Goal: Task Accomplishment & Management: Complete application form

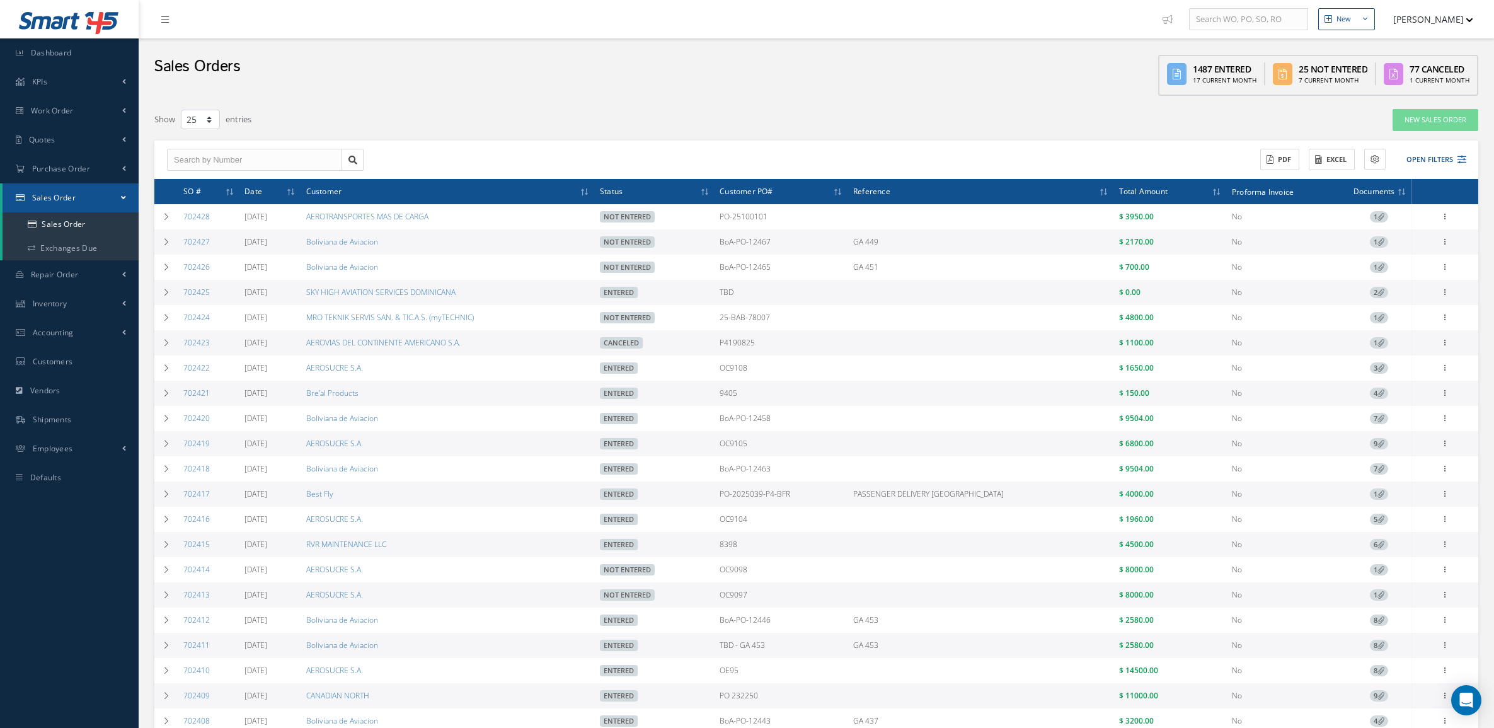
select select "25"
click at [57, 140] on link "Quotes" at bounding box center [69, 139] width 139 height 29
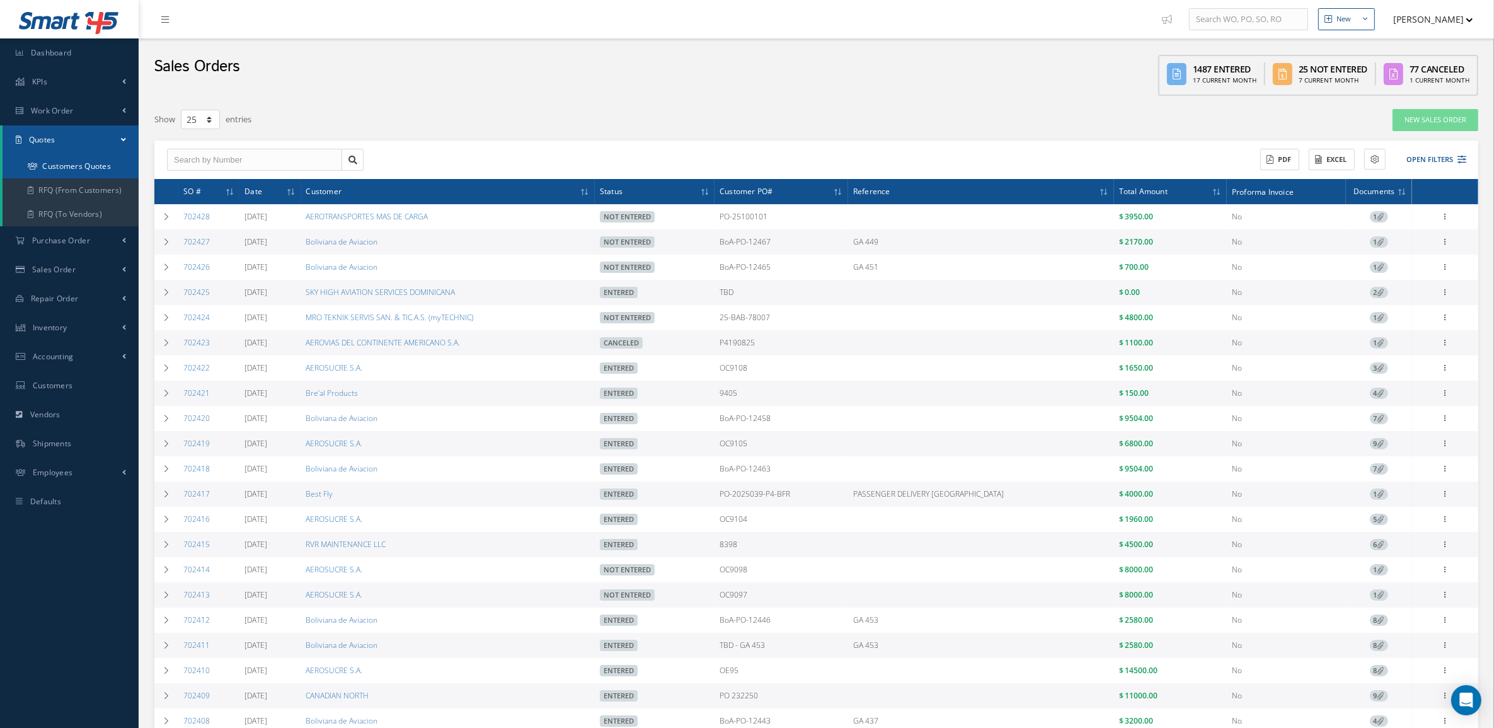
click at [57, 168] on link "Customers Quotes" at bounding box center [71, 166] width 136 height 24
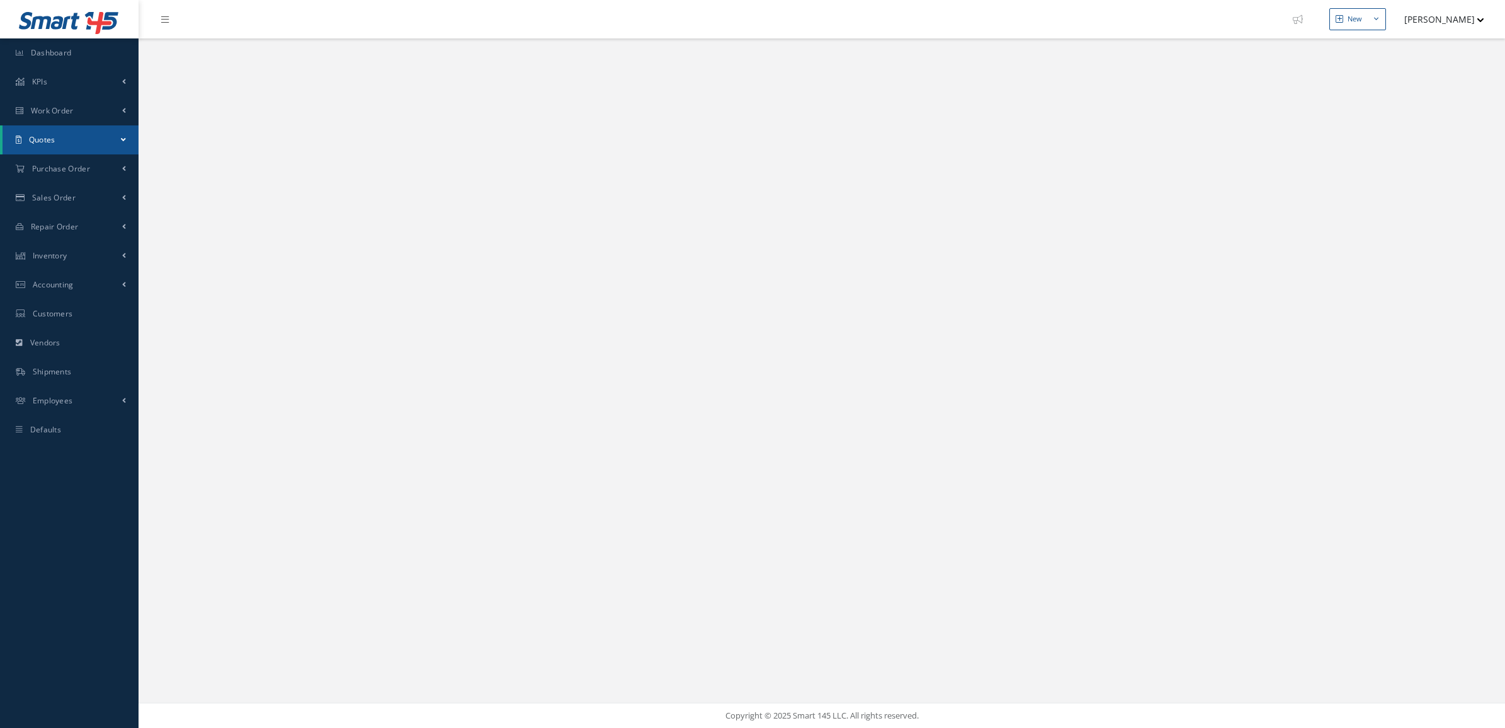
select select "25"
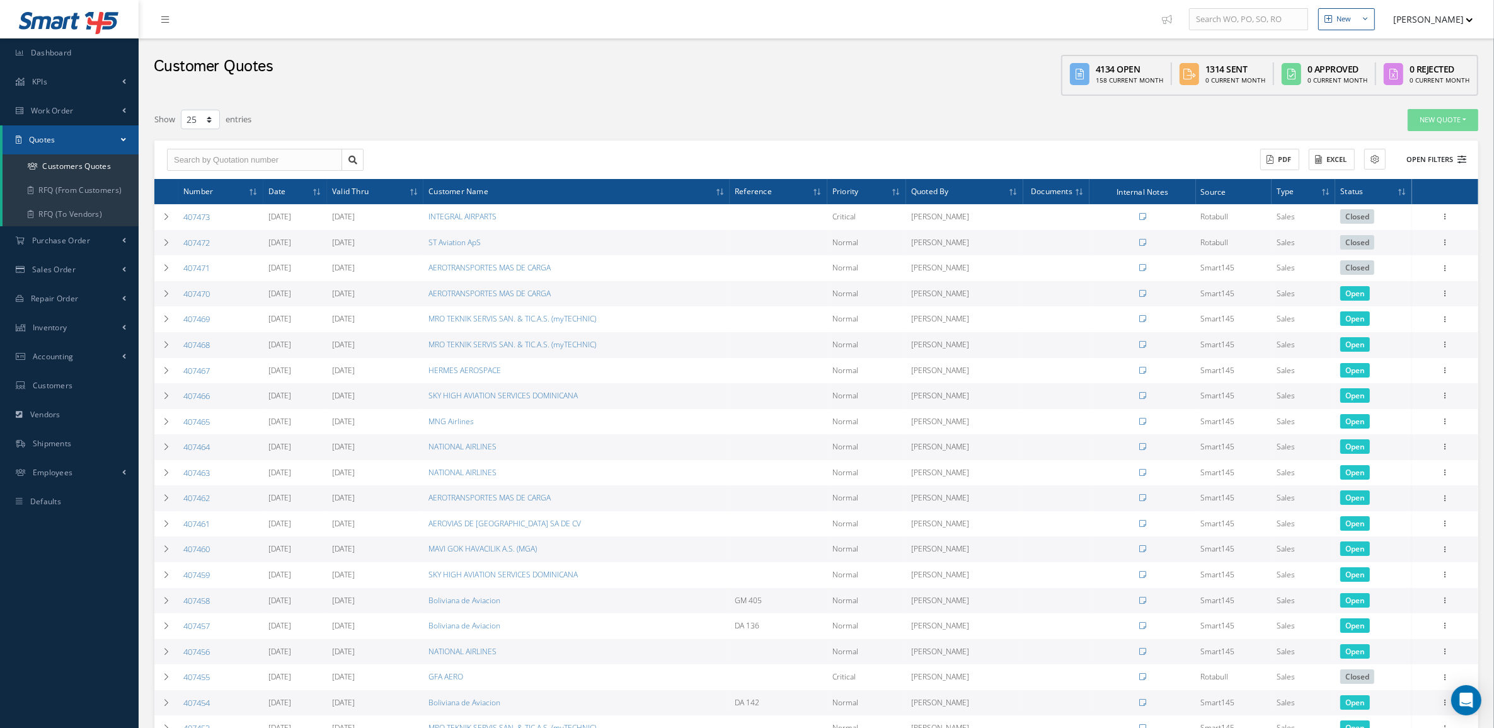
click at [1456, 153] on button "Open Filters" at bounding box center [1430, 159] width 71 height 21
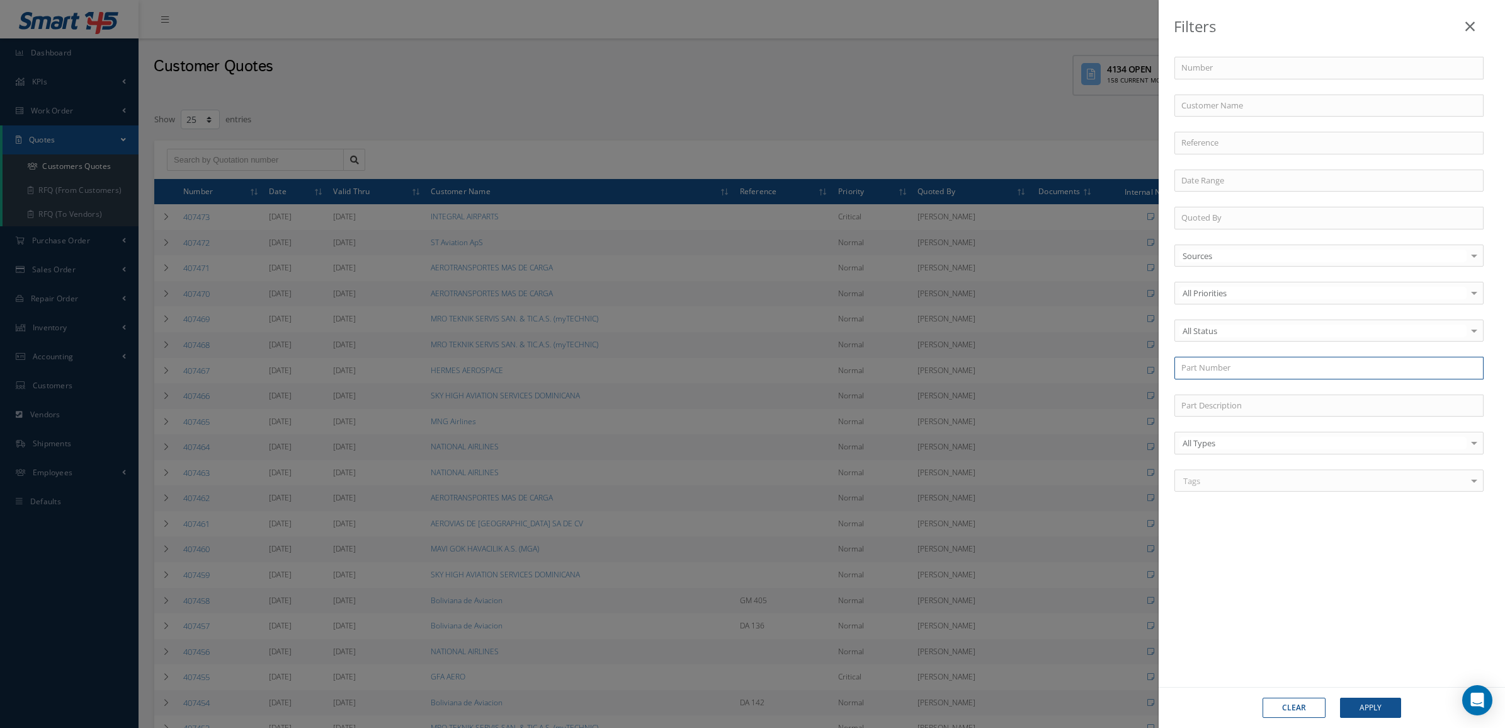
click at [1220, 358] on input "text" at bounding box center [1329, 368] width 309 height 23
paste input "02AD110-0-40"
type input "02AD110-0-40"
click at [1238, 391] on div "02AD110-0-40" at bounding box center [1329, 390] width 295 height 13
click at [1376, 709] on button "Apply" at bounding box center [1370, 707] width 61 height 20
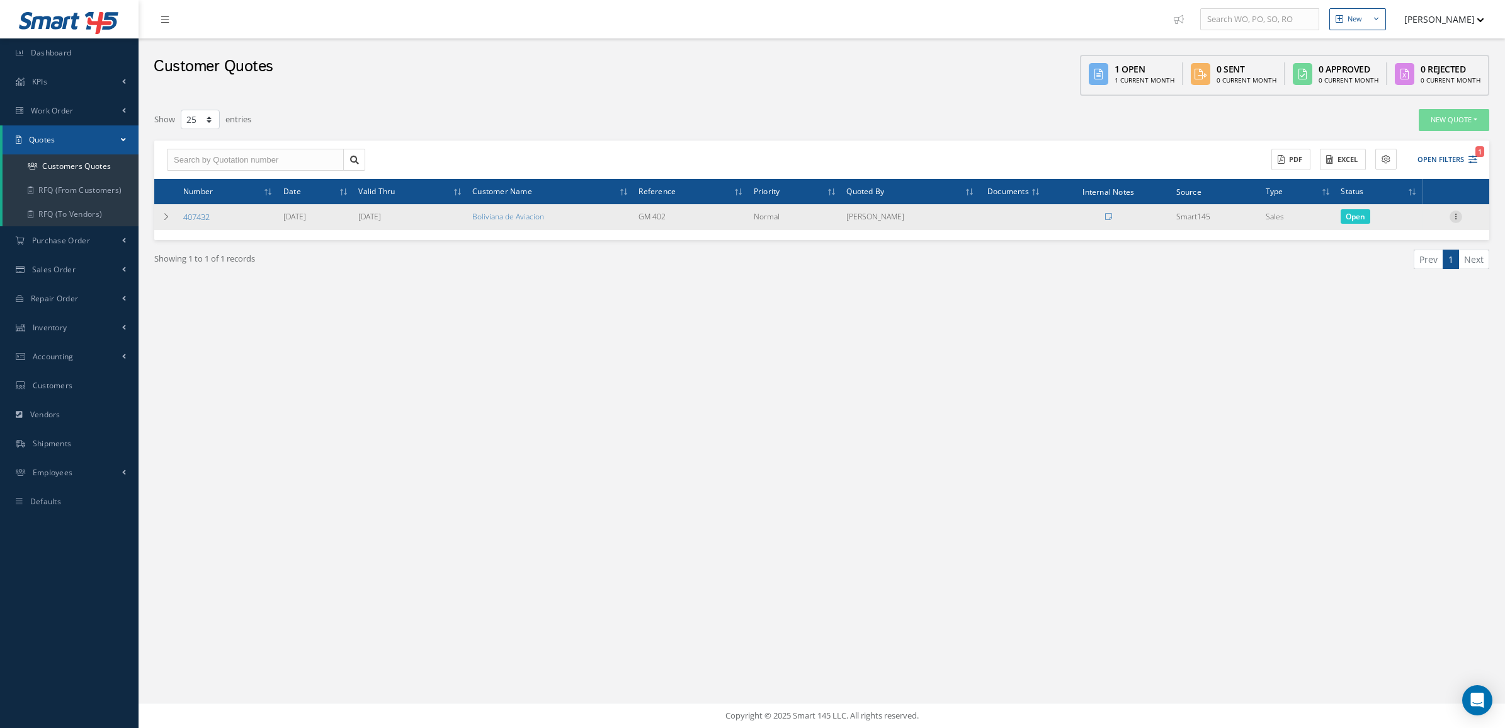
click at [1453, 215] on icon at bounding box center [1456, 215] width 13 height 10
click at [1412, 285] on link "Convert to Sales Order" at bounding box center [1399, 295] width 100 height 26
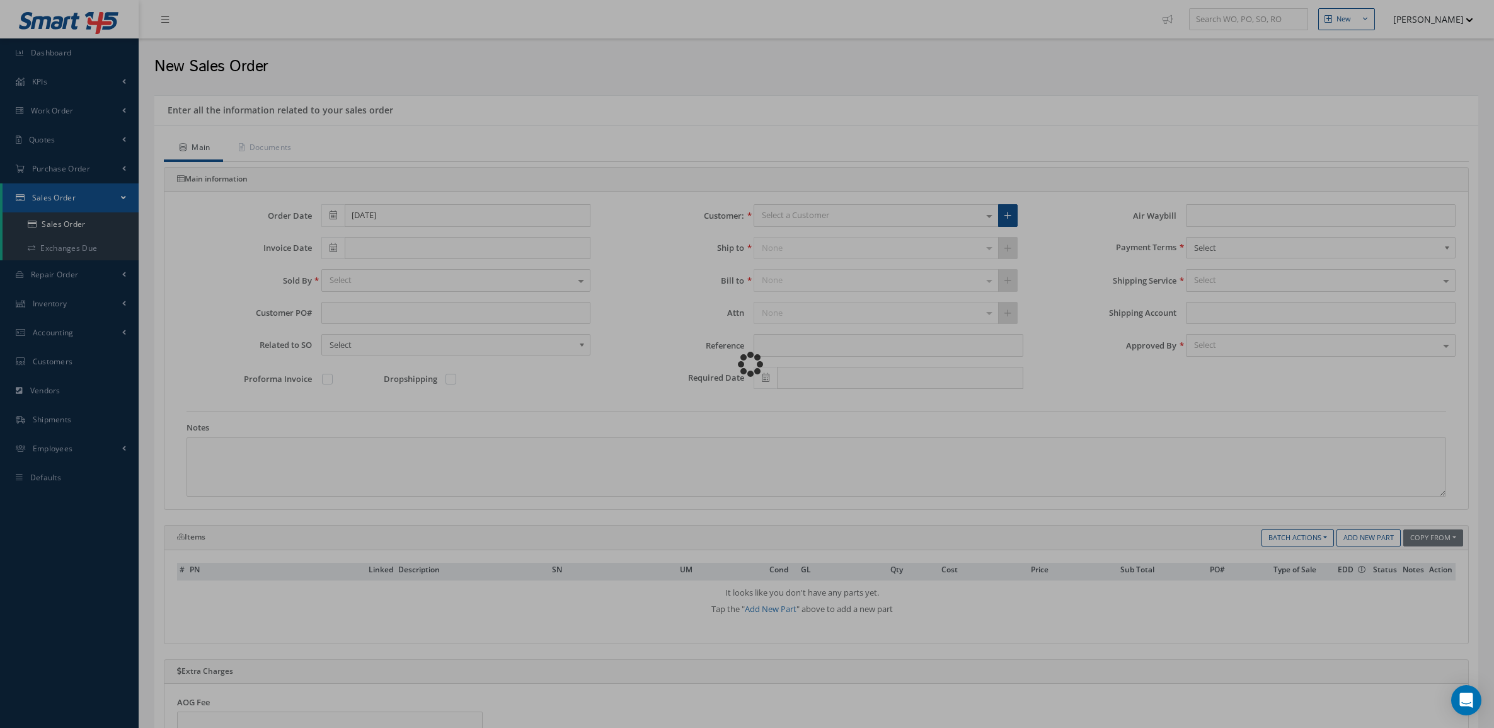
type input "GM 402"
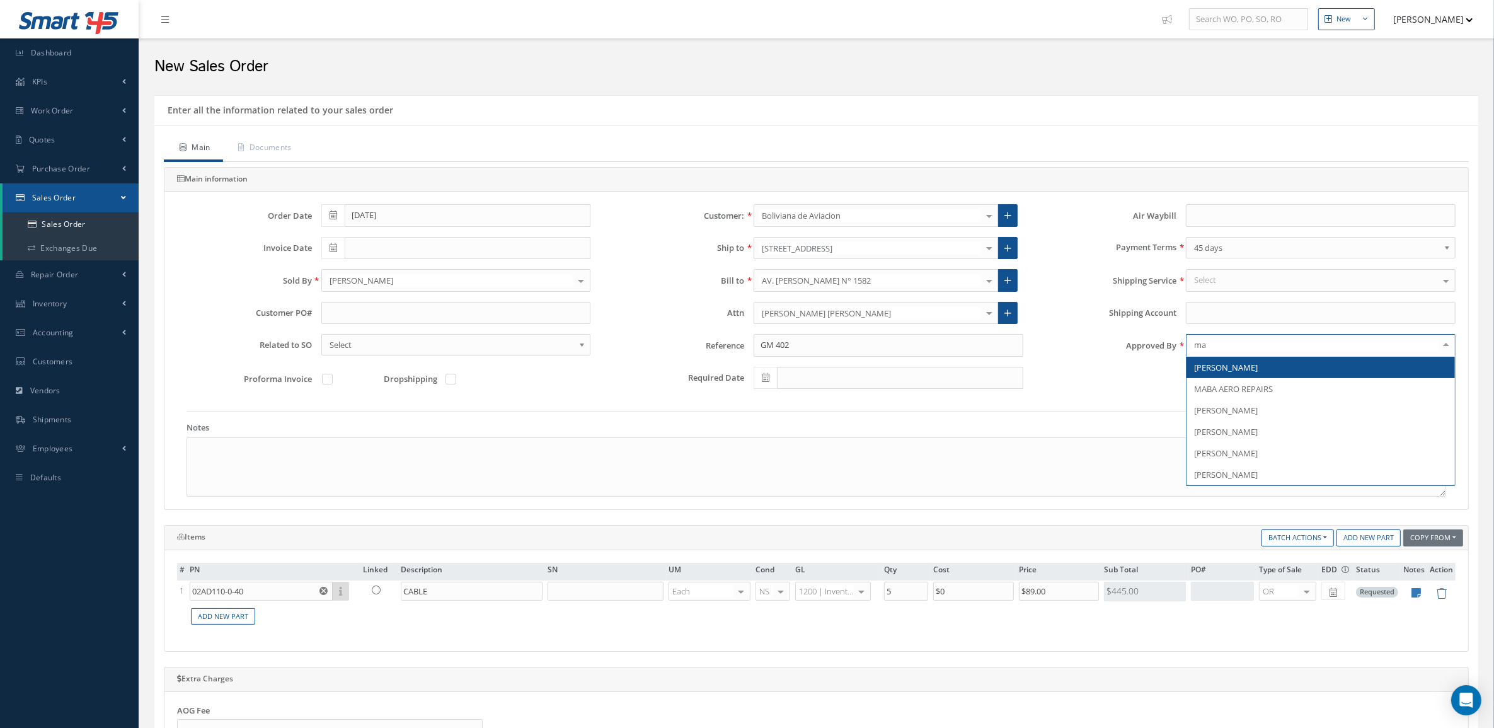
type input "mar"
click at [1230, 369] on span "[PERSON_NAME]" at bounding box center [1226, 367] width 64 height 11
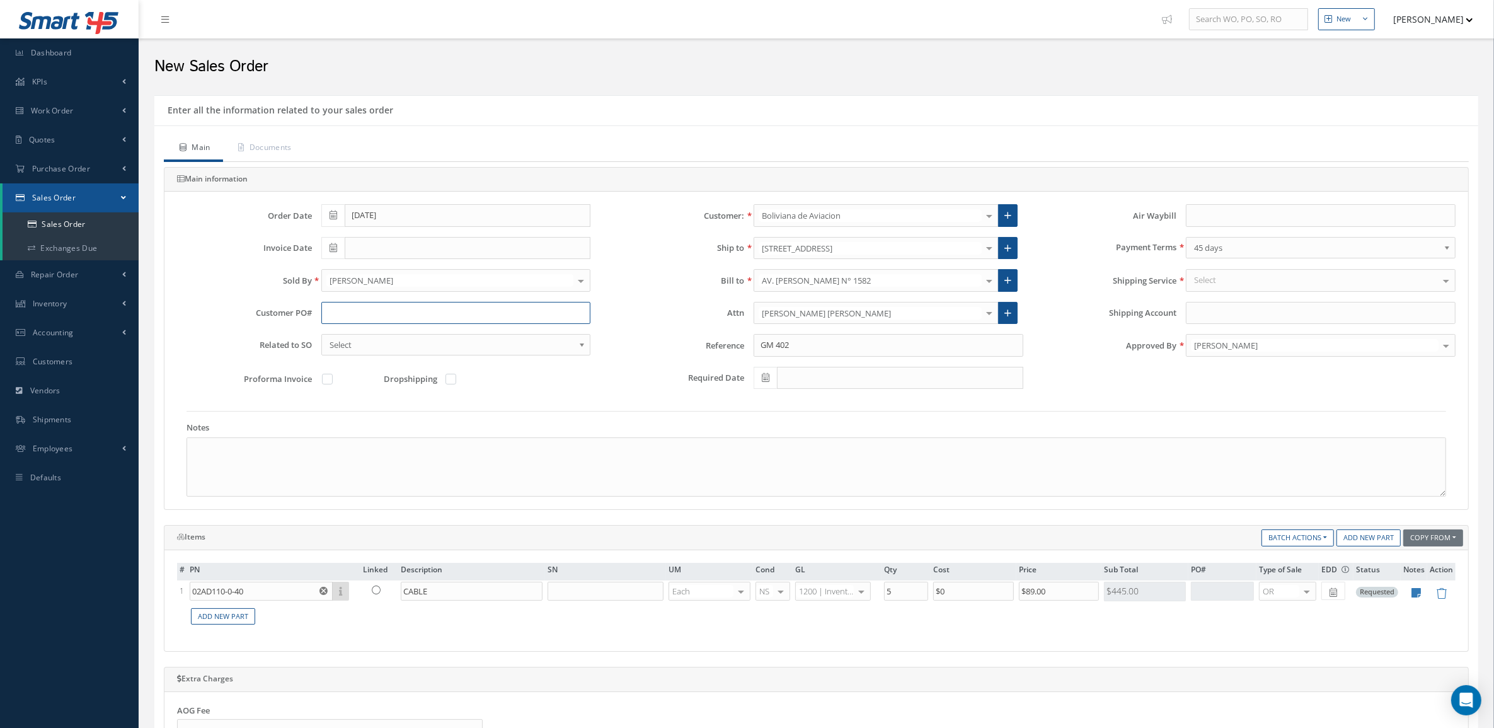
click at [329, 309] on input "text" at bounding box center [456, 313] width 270 height 23
paste input "BoA-PO-12472"
type input "BoA-PO-12472"
click at [249, 154] on link "Documents" at bounding box center [263, 148] width 81 height 26
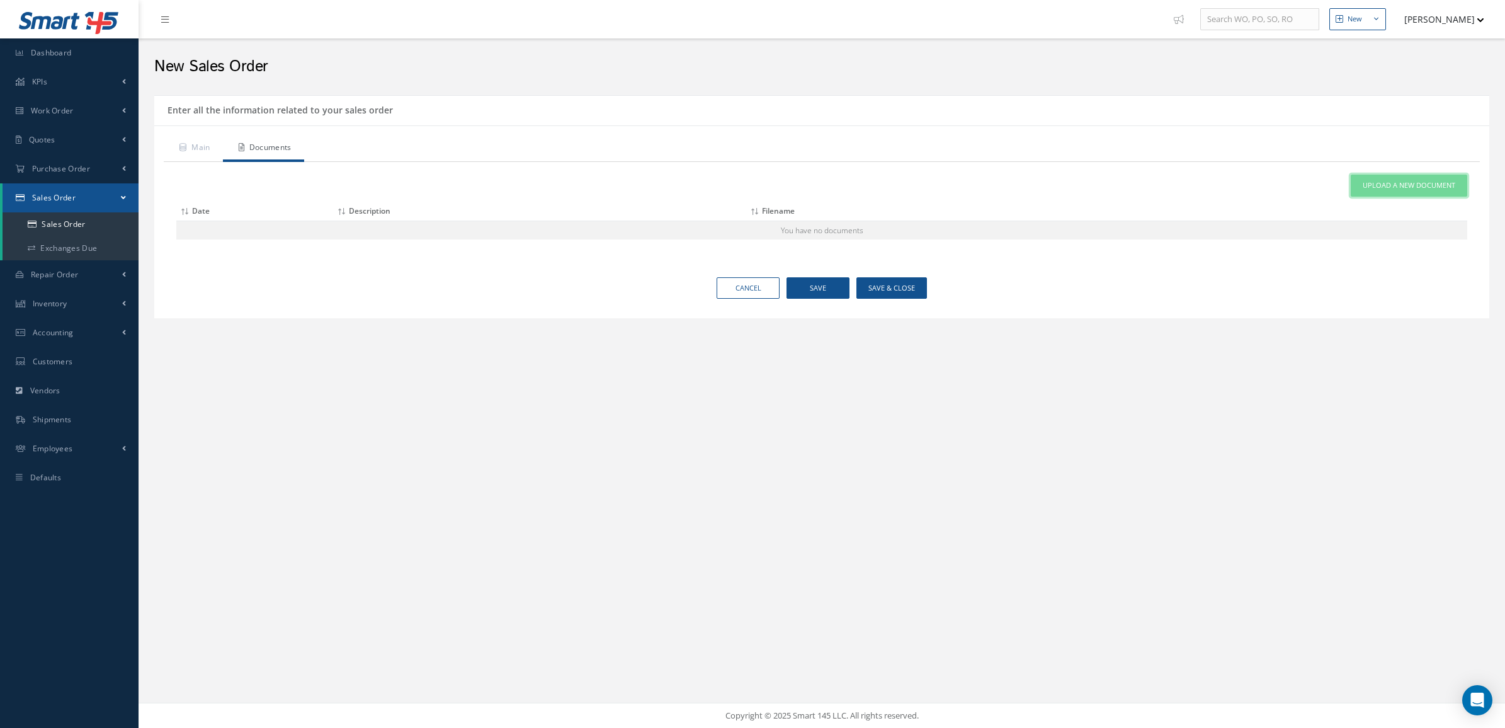
click at [1363, 190] on span "Upload a New Document" at bounding box center [1409, 185] width 93 height 11
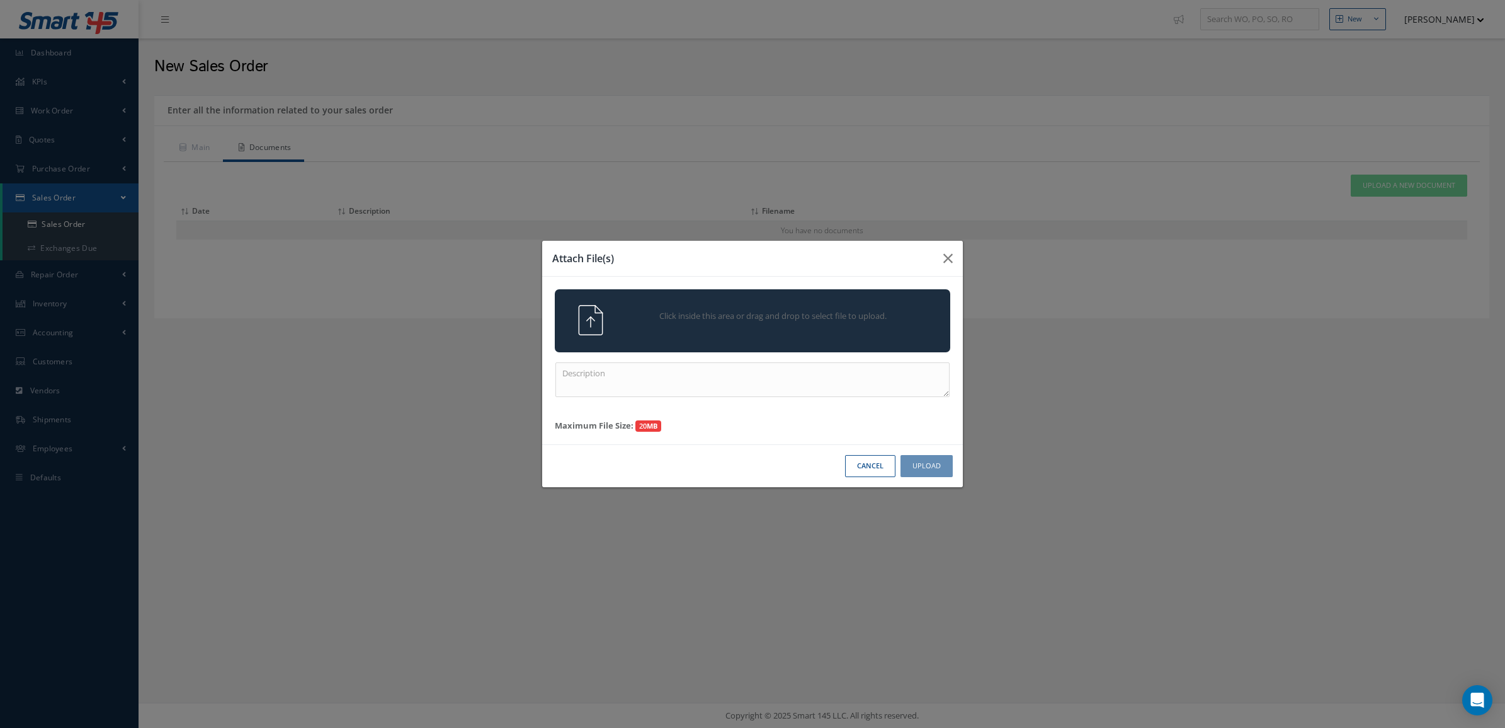
click at [864, 303] on div "Click inside this area or drag and drop to select file to upload." at bounding box center [753, 320] width 396 height 63
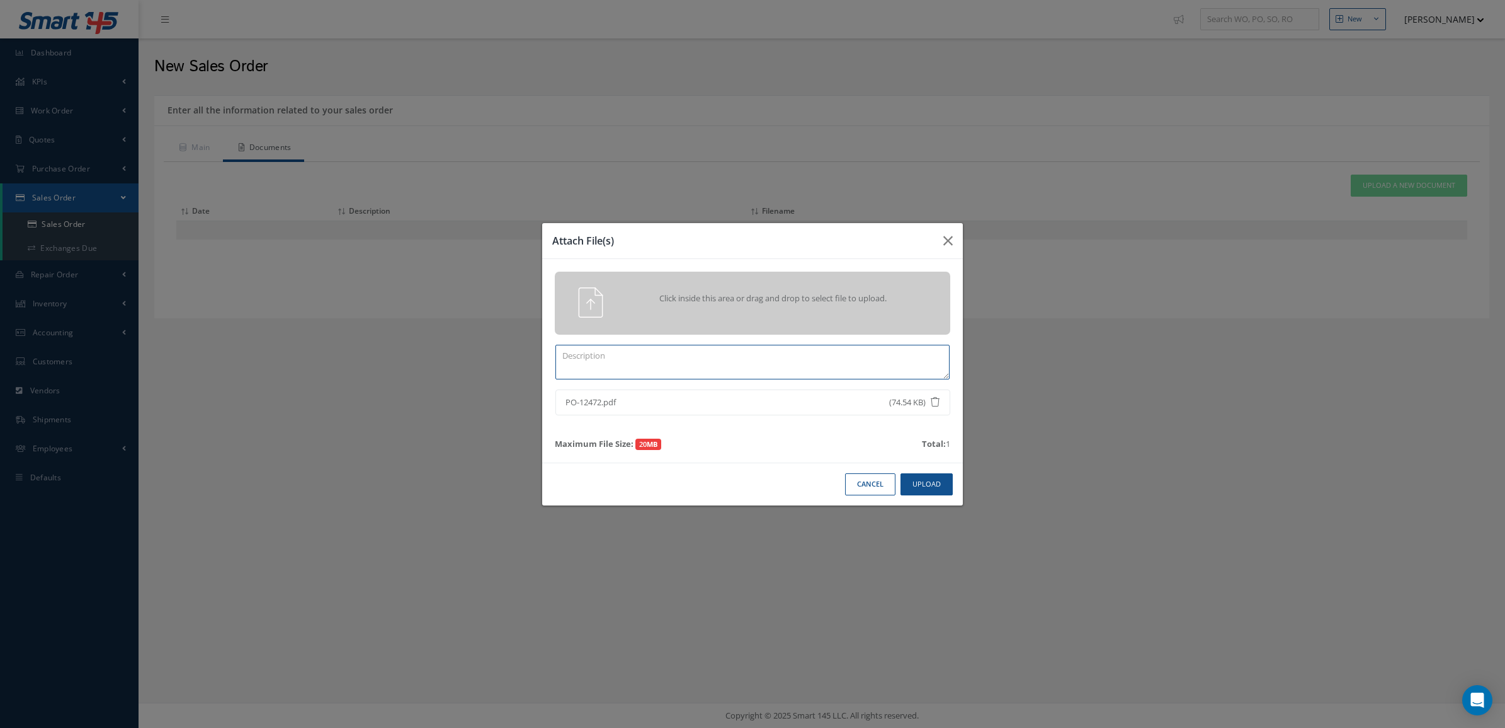
click at [789, 361] on textarea at bounding box center [753, 362] width 394 height 35
type textarea "po"
click at [940, 480] on button "Upload" at bounding box center [927, 484] width 52 height 22
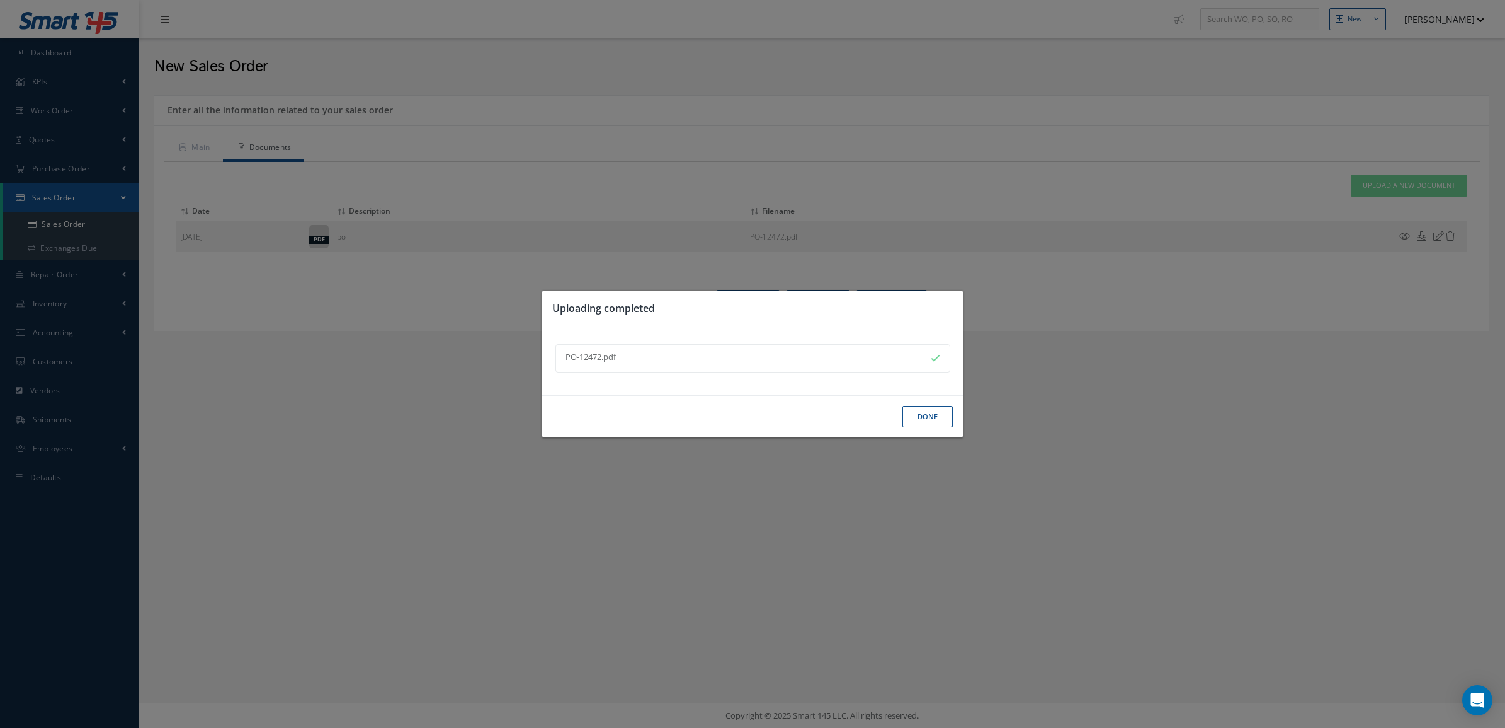
click at [930, 418] on button "Done" at bounding box center [928, 417] width 50 height 22
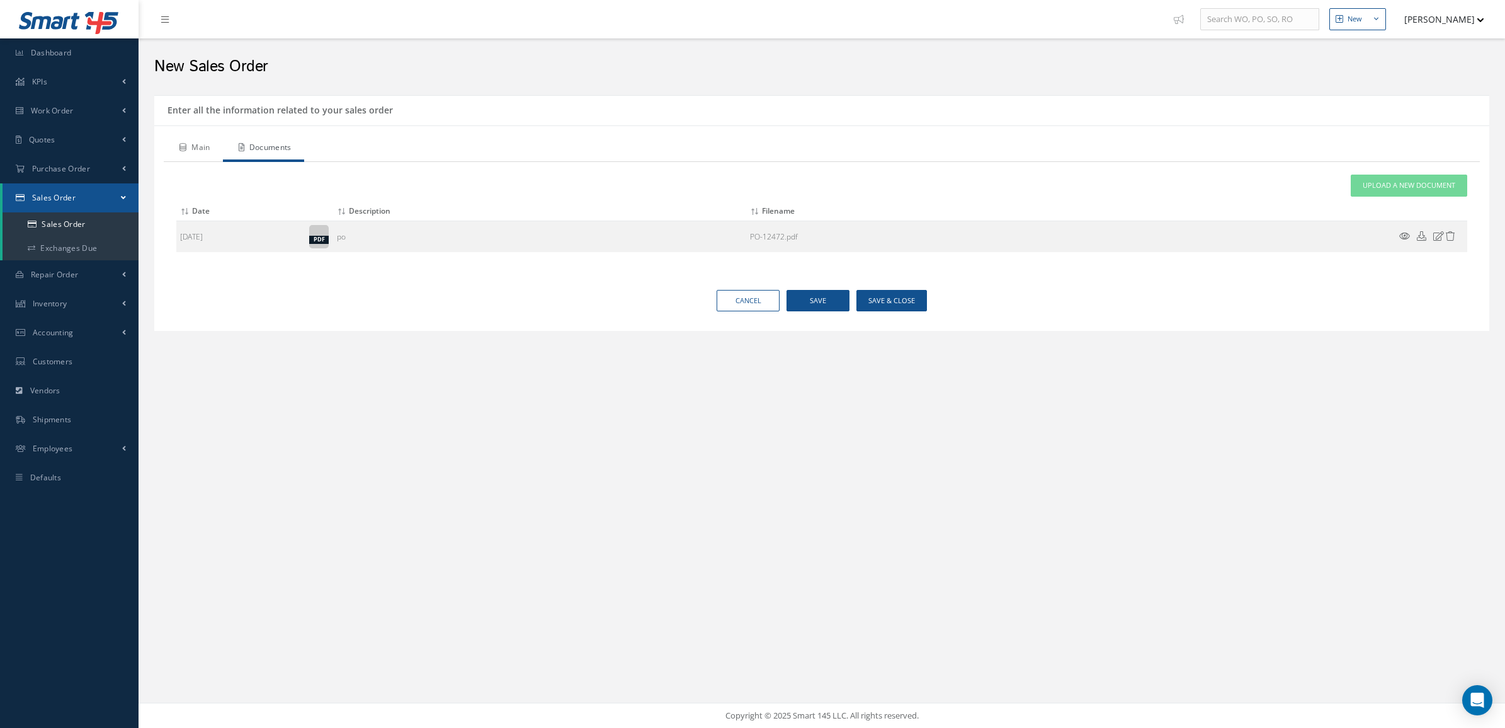
click at [190, 146] on link "Main" at bounding box center [193, 148] width 59 height 26
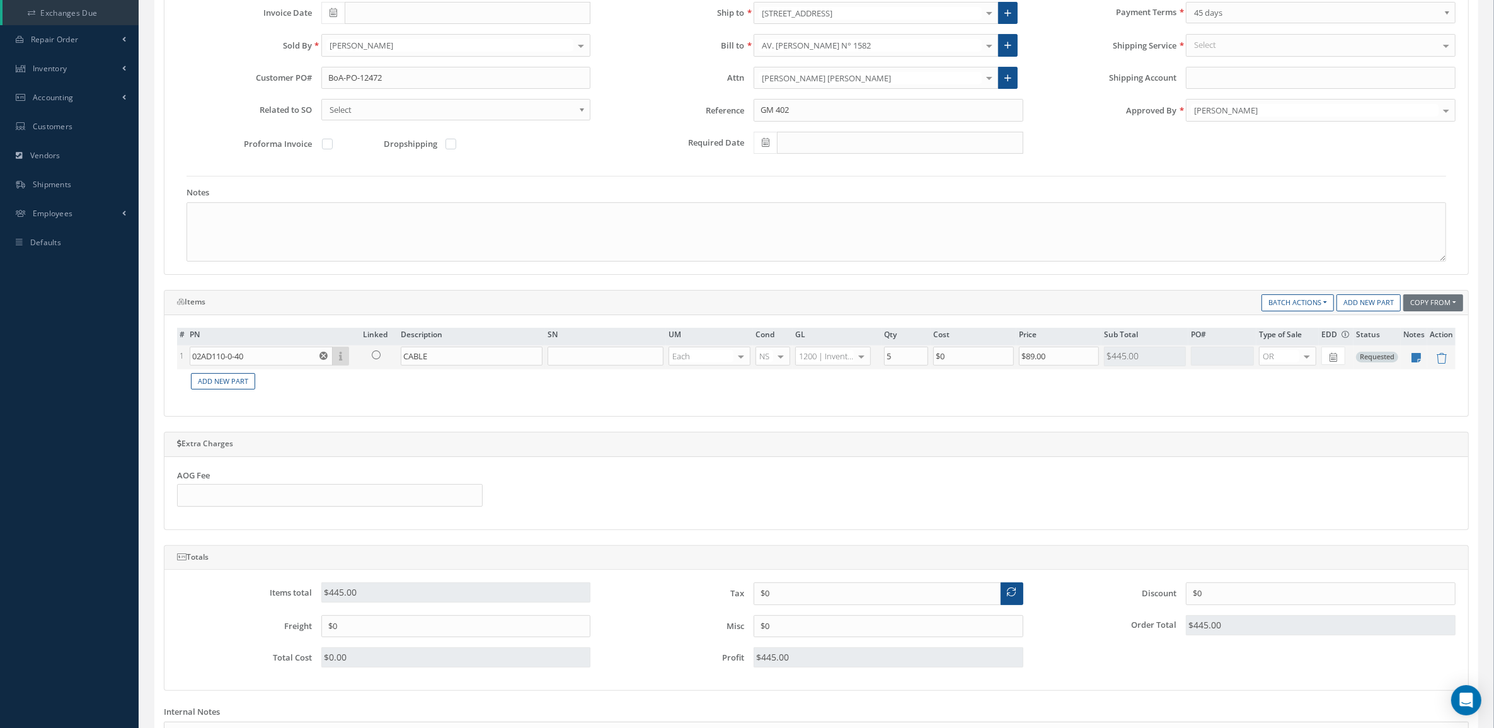
scroll to position [236, 0]
click at [1235, 45] on div "Select" at bounding box center [1320, 44] width 270 height 23
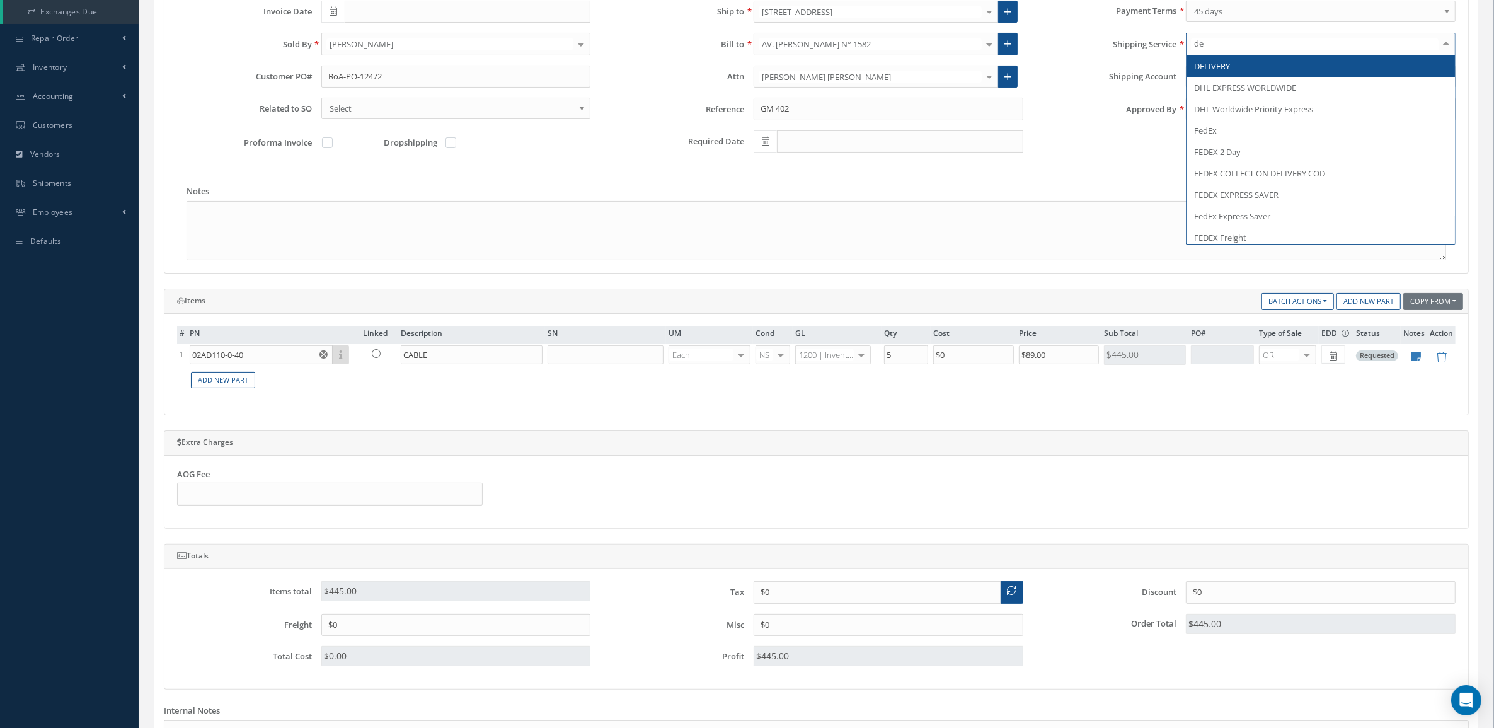
type input "del"
click at [1225, 73] on span "DELIVERY" at bounding box center [1320, 65] width 268 height 21
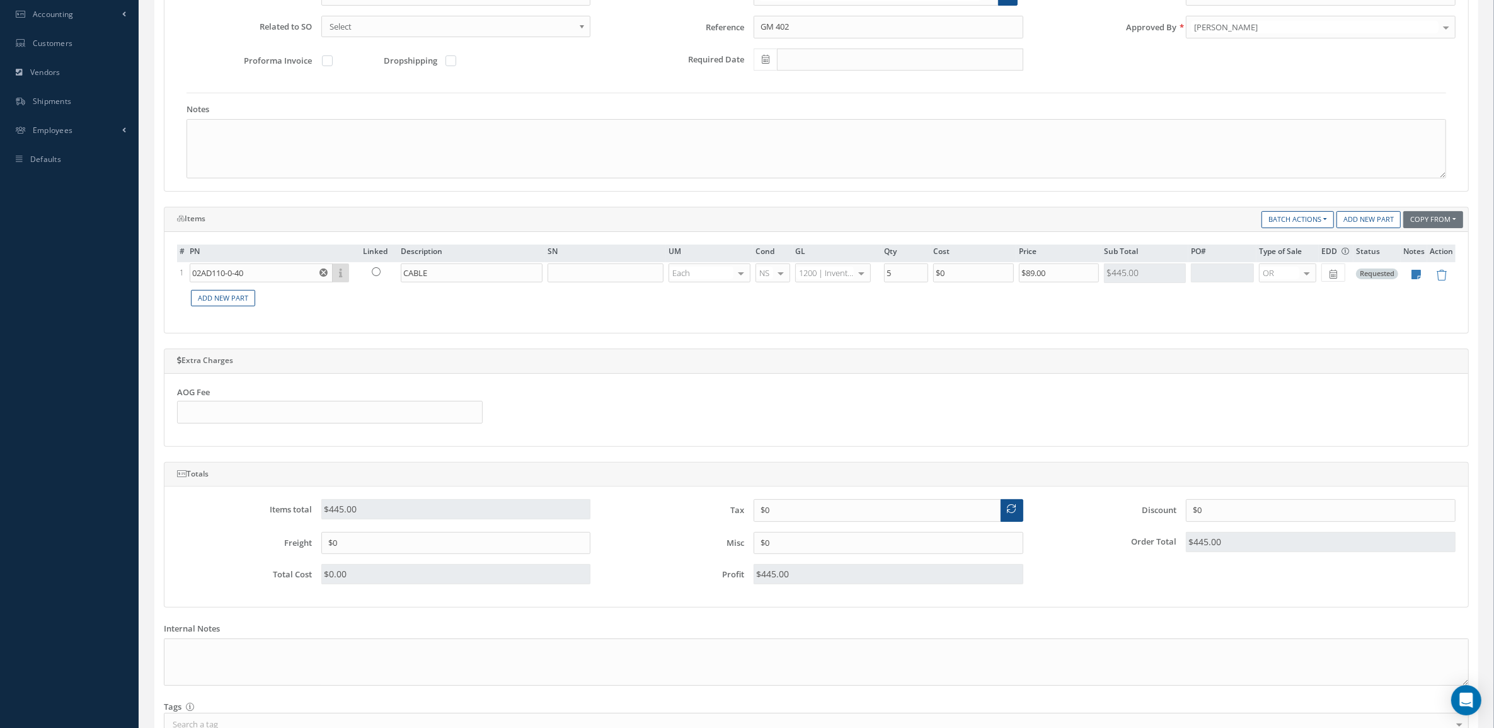
scroll to position [428, 0]
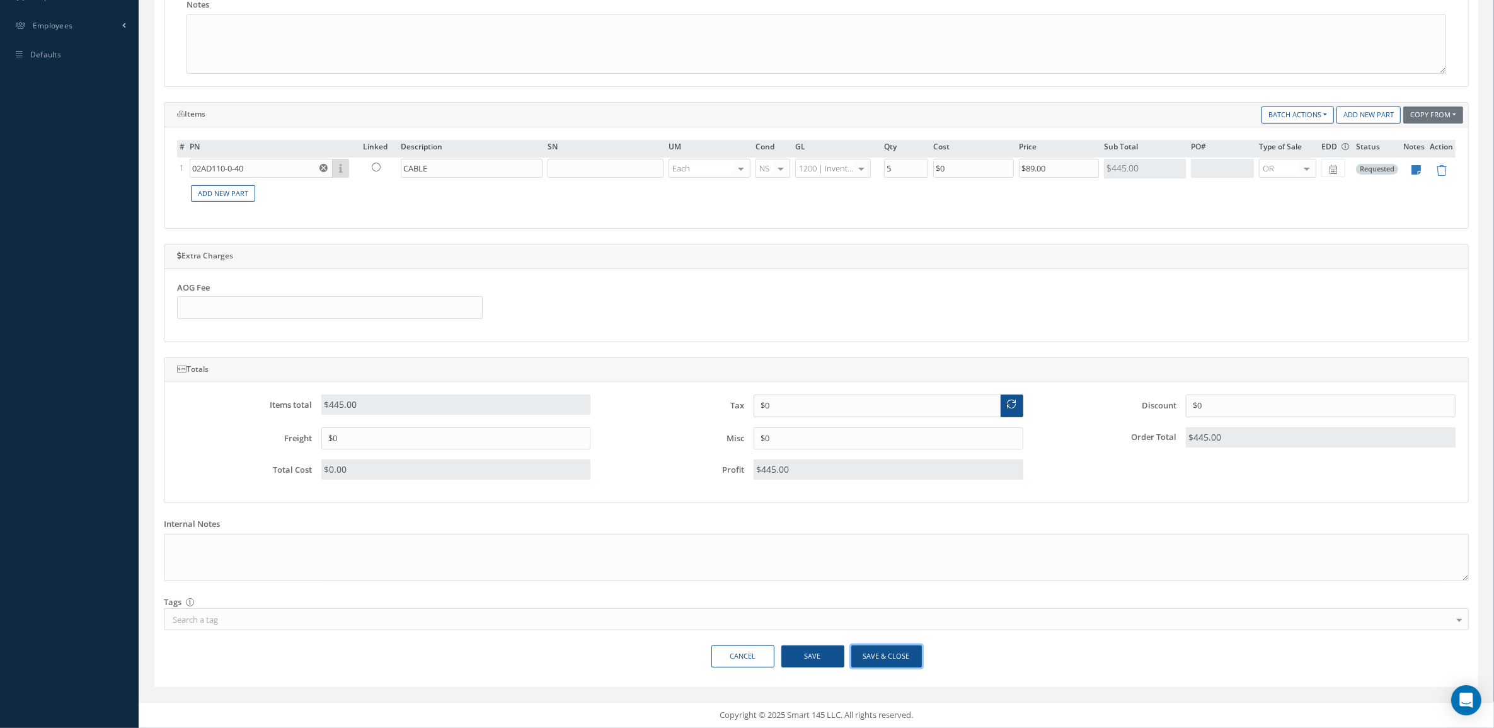
click at [912, 656] on button "Save & Close" at bounding box center [886, 656] width 71 height 22
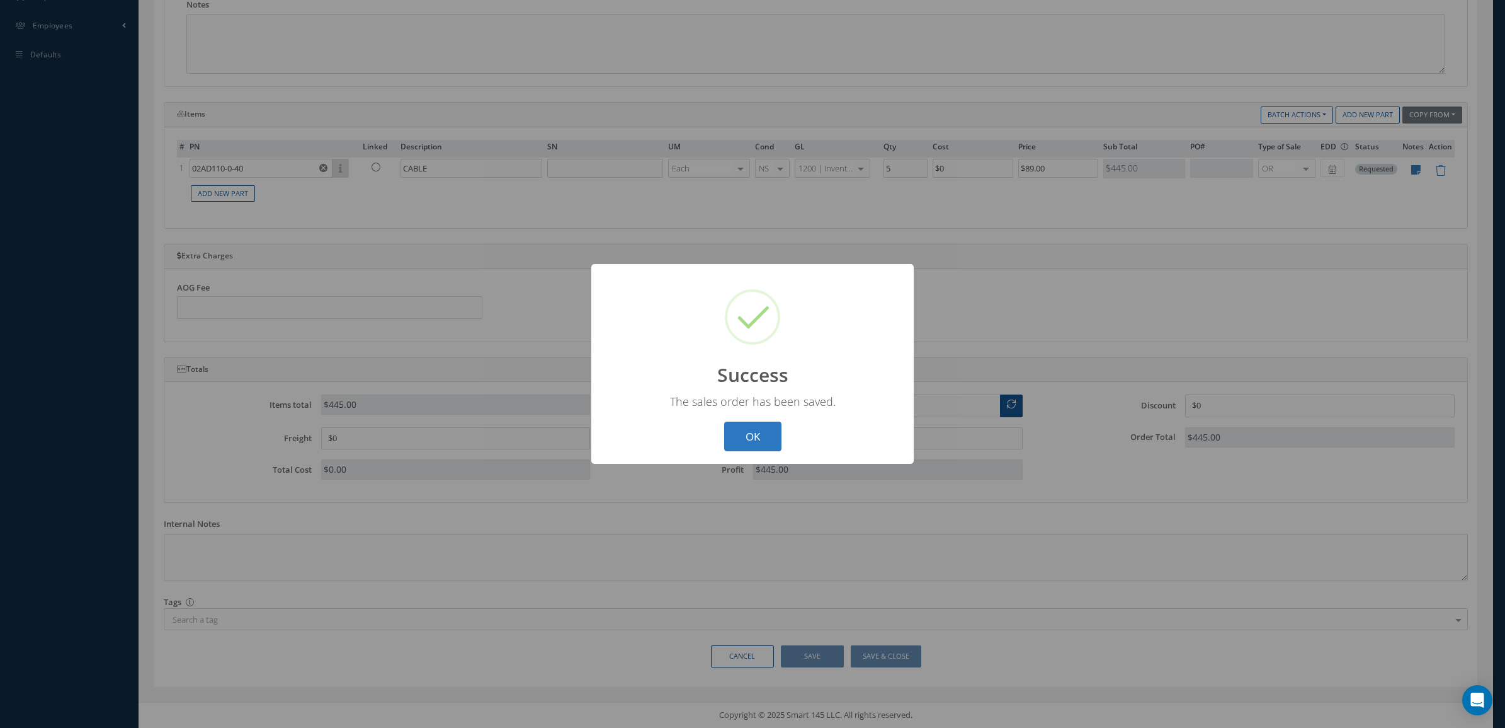
click at [761, 441] on button "OK" at bounding box center [752, 436] width 57 height 30
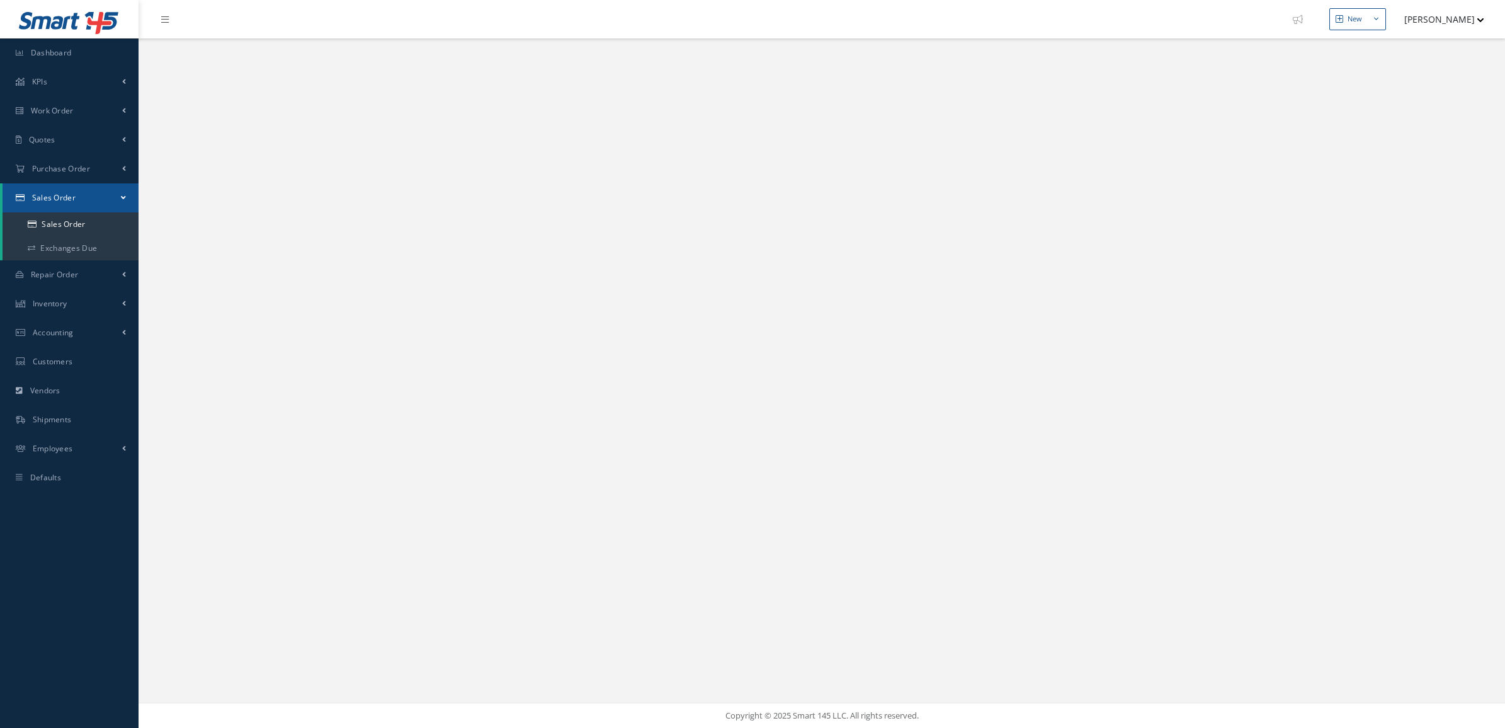
select select "25"
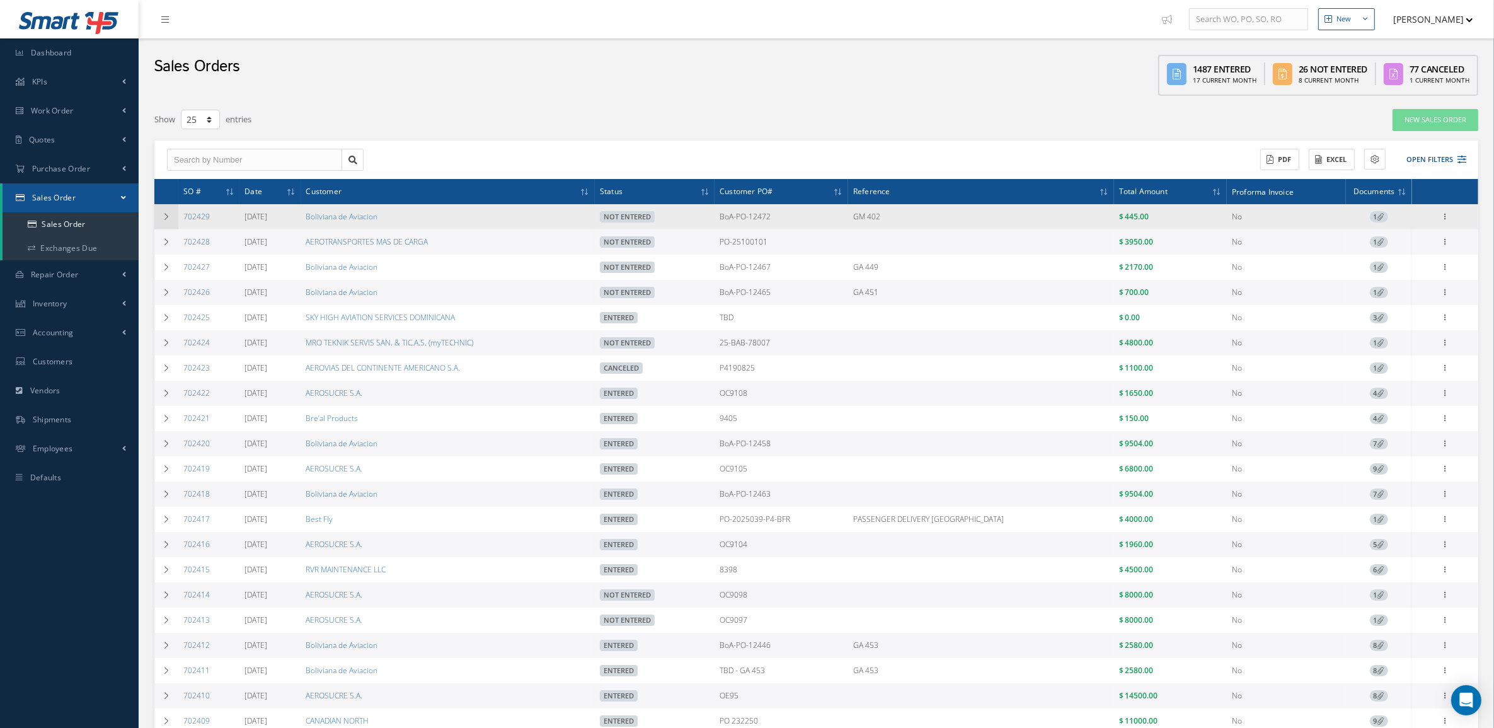
drag, startPoint x: 211, startPoint y: 217, endPoint x: 171, endPoint y: 222, distance: 39.9
click at [171, 222] on tr "702429 10/14/2025 Boliviana de Aviacion Not Entered BoA-PO-12472 GM 402 $ 445.0…" at bounding box center [815, 216] width 1323 height 25
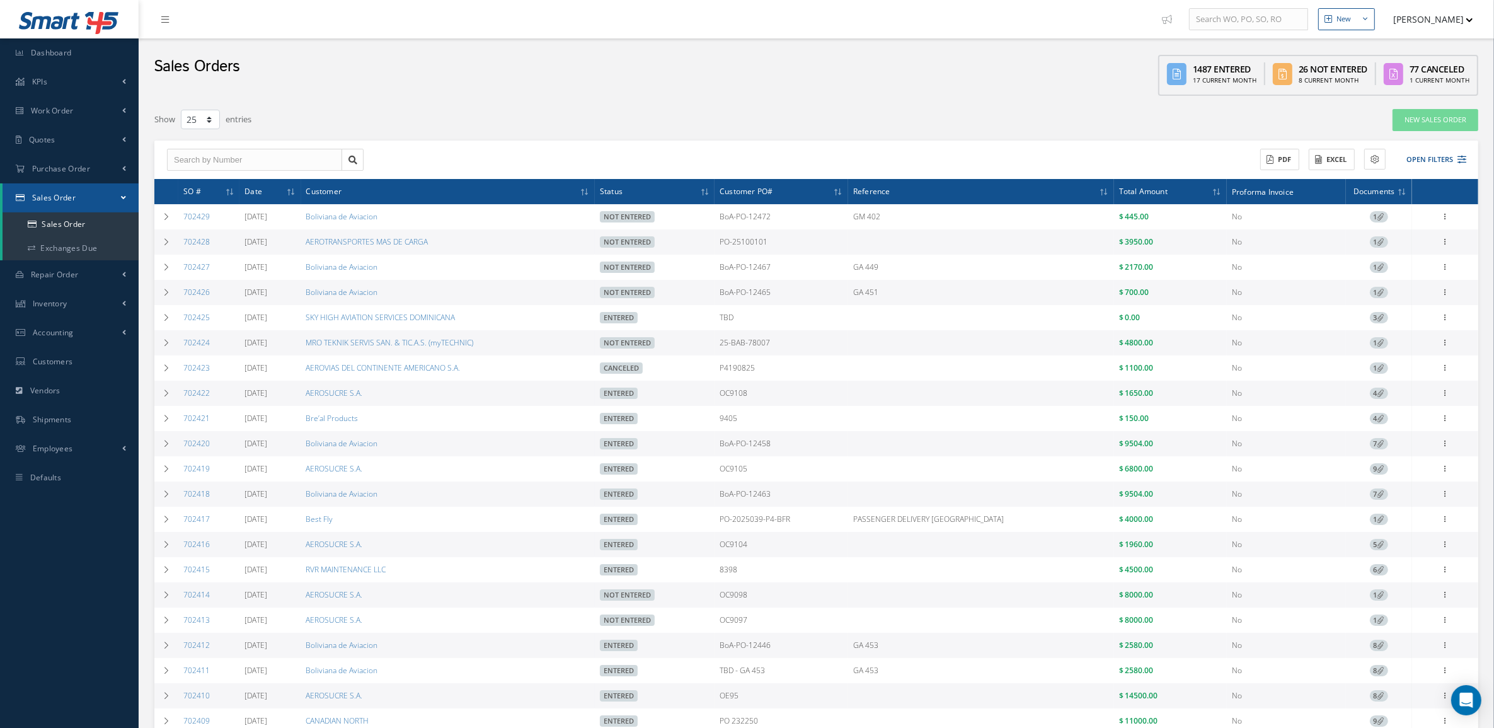
copy tr "702429"
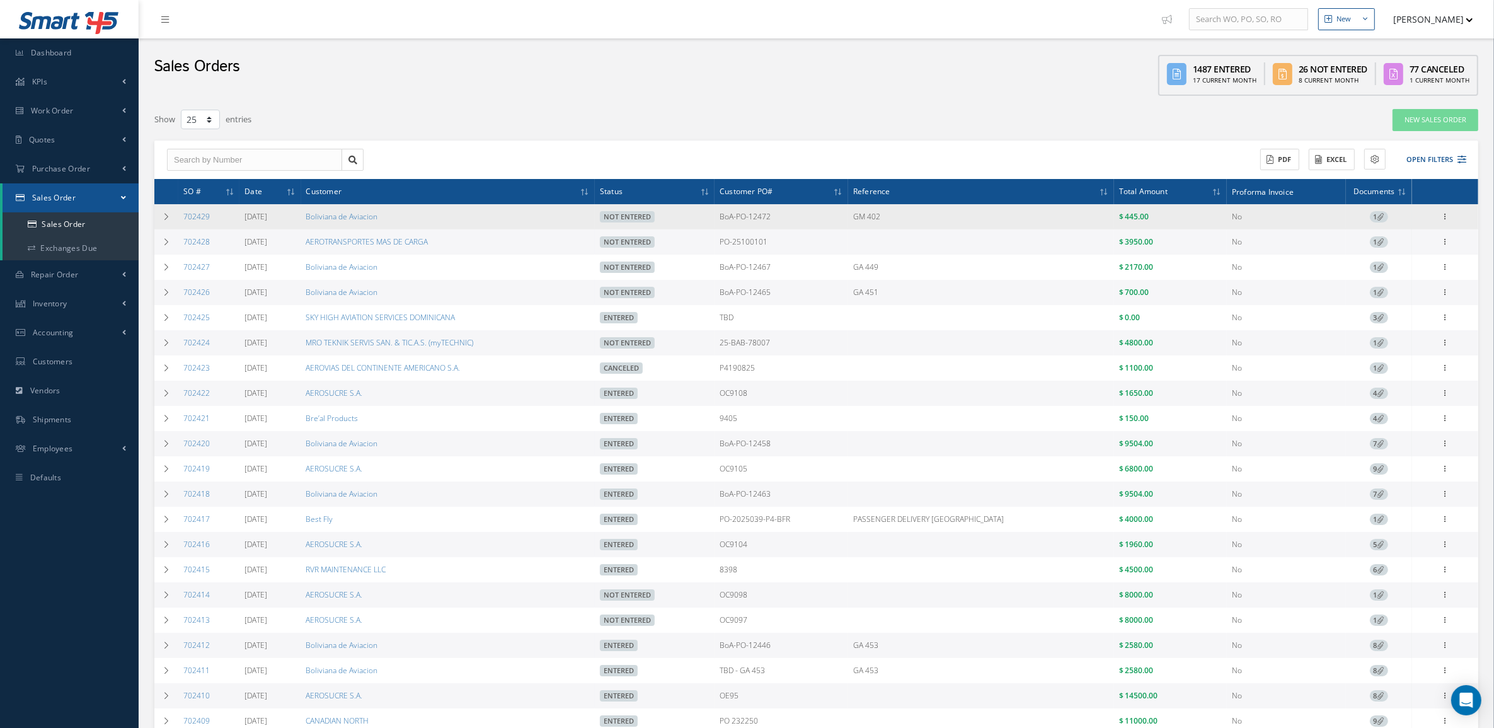
drag, startPoint x: 849, startPoint y: 209, endPoint x: 760, endPoint y: 211, distance: 88.8
click at [760, 211] on tr "702429 10/14/2025 Boliviana de Aviacion Not Entered BoA-PO-12472 GM 402 $ 445.0…" at bounding box center [815, 216] width 1323 height 25
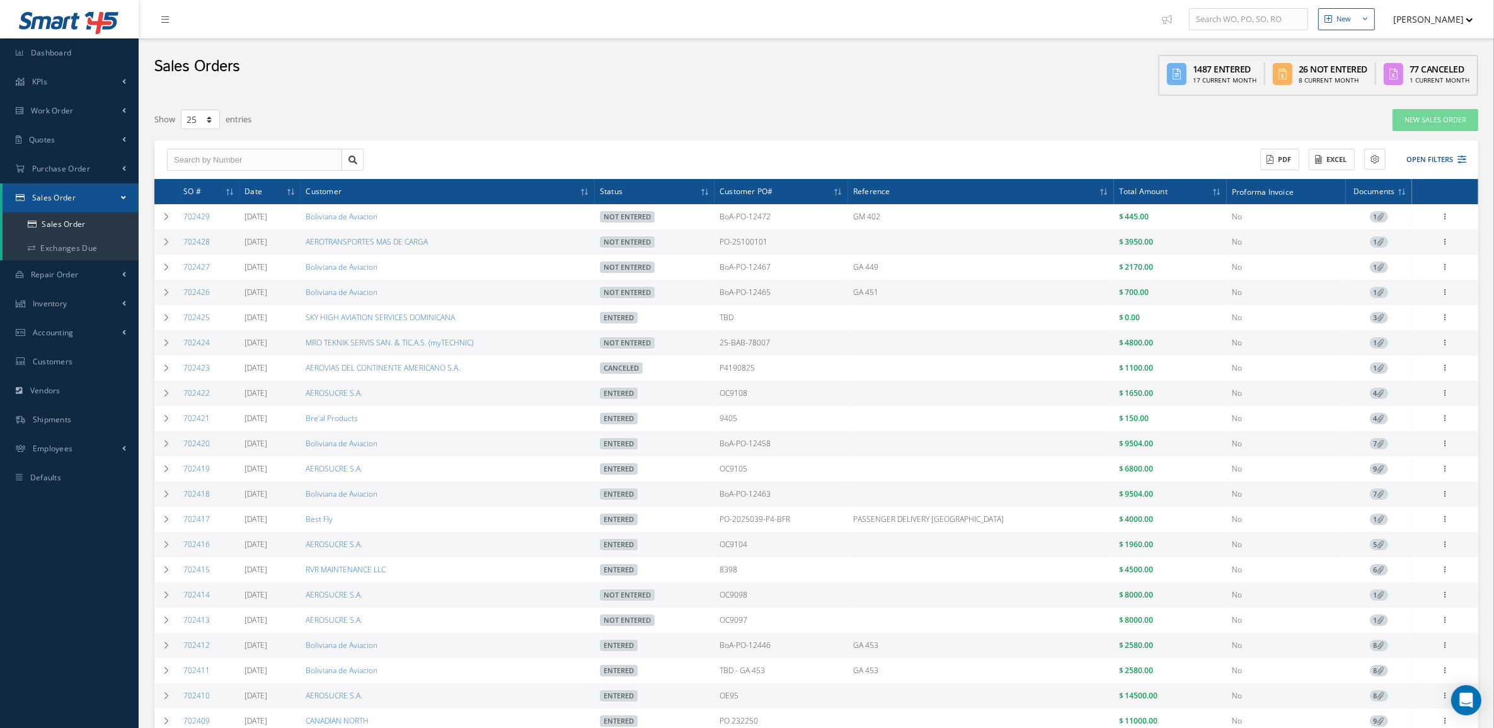
copy tr "BoA-PO-12472"
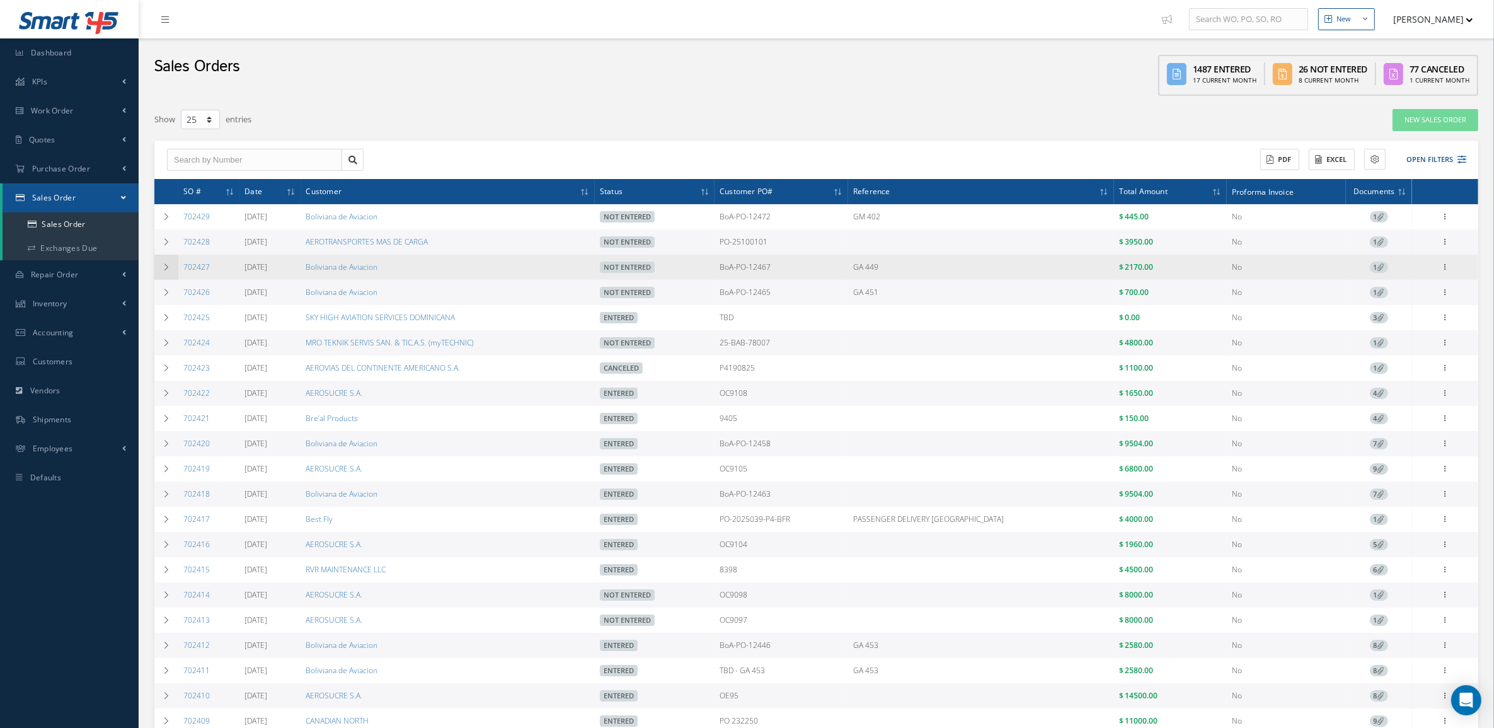
drag, startPoint x: 197, startPoint y: 277, endPoint x: 174, endPoint y: 275, distance: 23.4
click at [174, 275] on tr "702427 10/13/2025 Boliviana de Aviacion Not Entered BoA-PO-12467 GA 449 $ 2170.…" at bounding box center [815, 266] width 1323 height 25
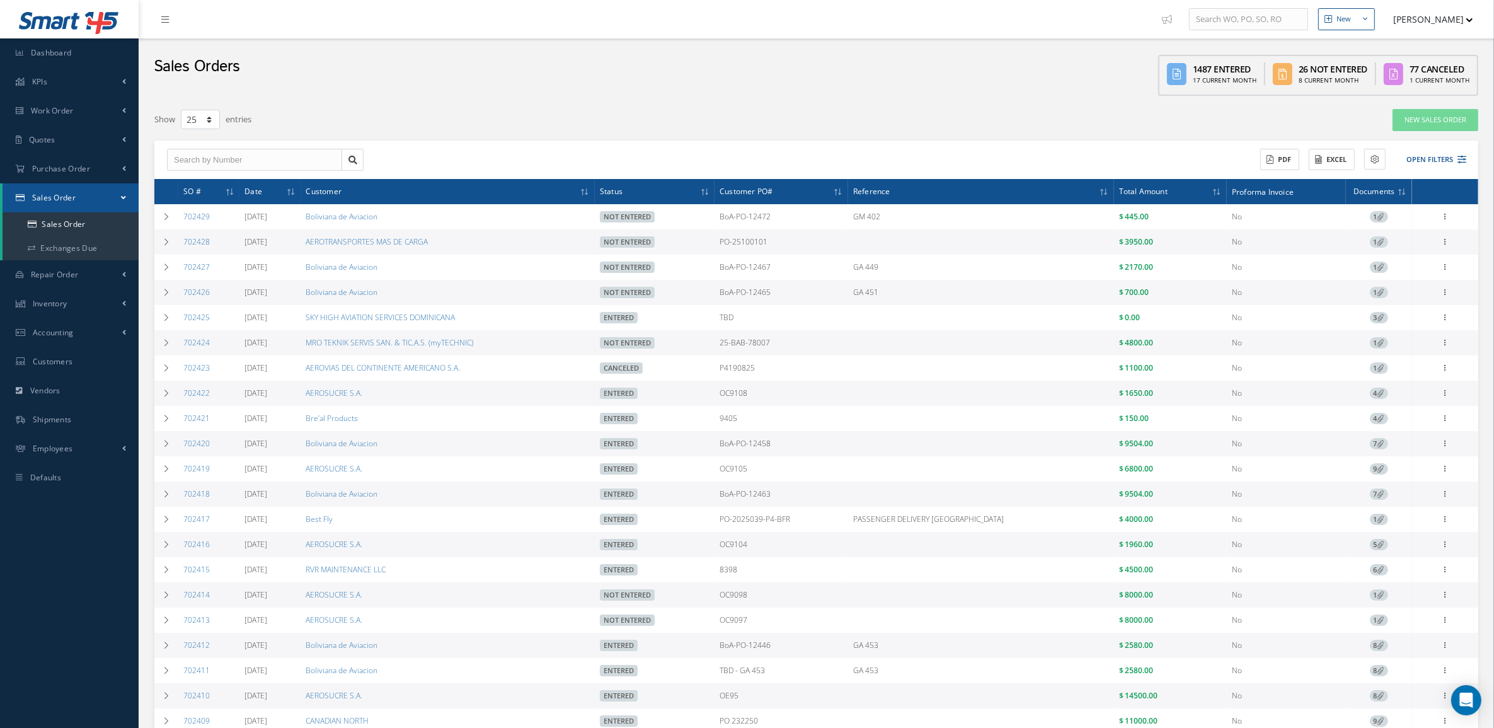
copy tr "702427"
click at [1439, 152] on button "Open Filters" at bounding box center [1430, 159] width 71 height 21
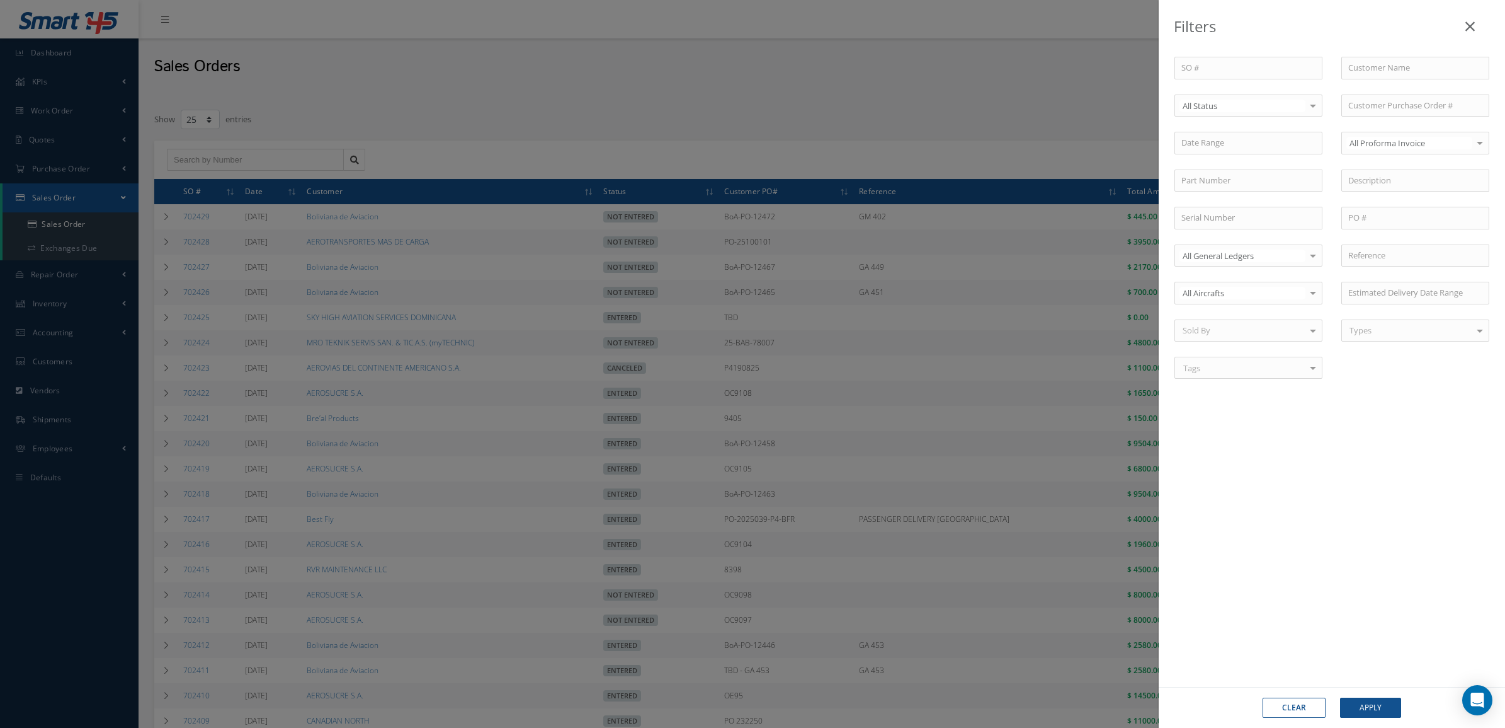
click at [1223, 113] on div "All Status" at bounding box center [1249, 105] width 148 height 23
click at [1214, 170] on span "Not Entered" at bounding box center [1206, 169] width 46 height 11
click at [1380, 697] on button "Apply" at bounding box center [1370, 707] width 61 height 20
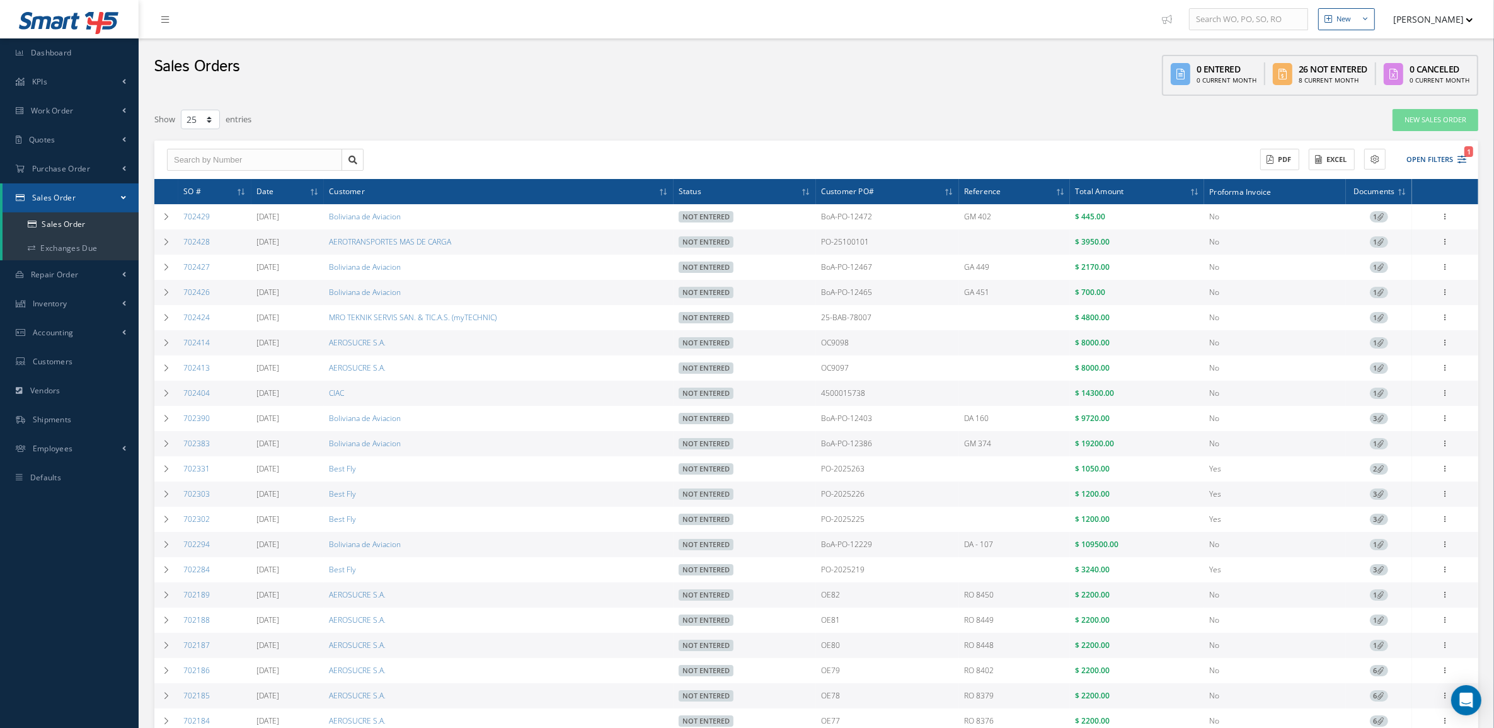
drag, startPoint x: 879, startPoint y: 297, endPoint x: 782, endPoint y: 297, distance: 97.6
click at [782, 297] on tr "702426 10/13/2025 Boliviana de Aviacion Not Entered BoA-PO-12465 GA 451 $ 700.0…" at bounding box center [815, 292] width 1323 height 25
